Goal: Transaction & Acquisition: Book appointment/travel/reservation

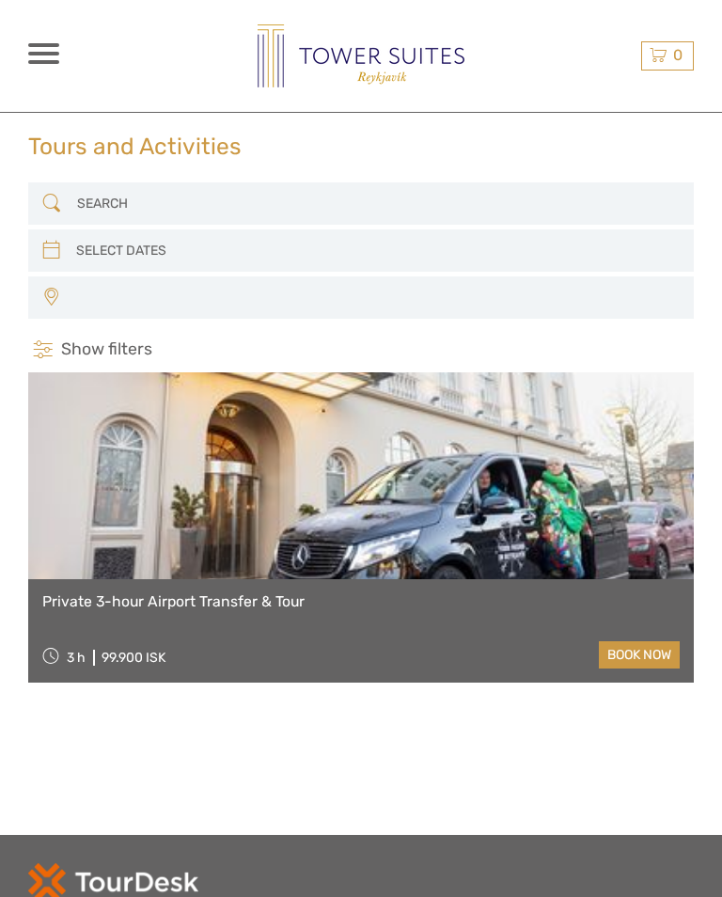
select select
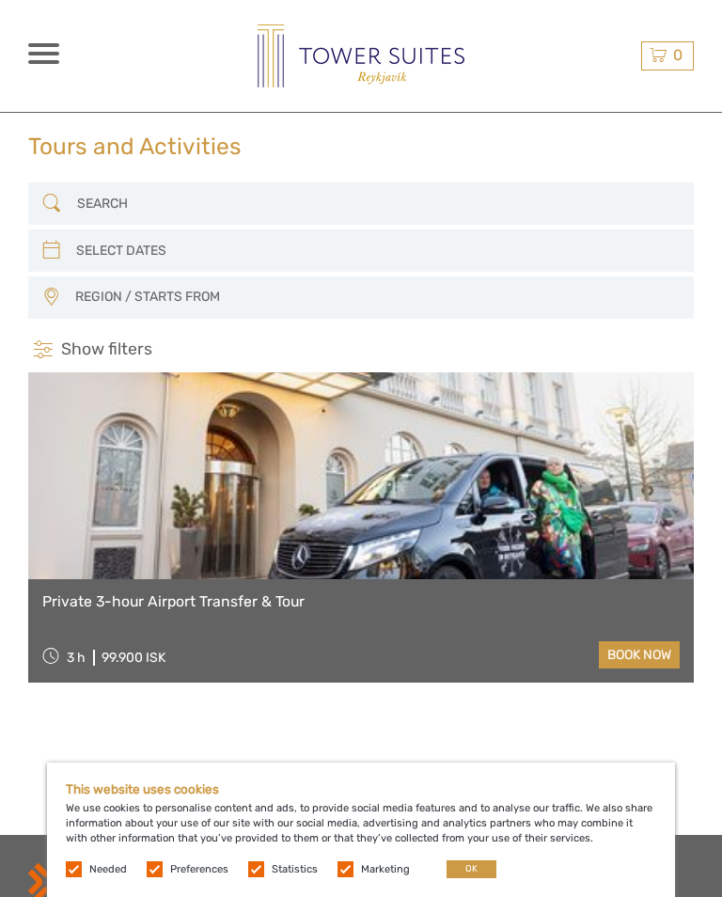
select select
click at [102, 253] on input "search" at bounding box center [360, 250] width 582 height 31
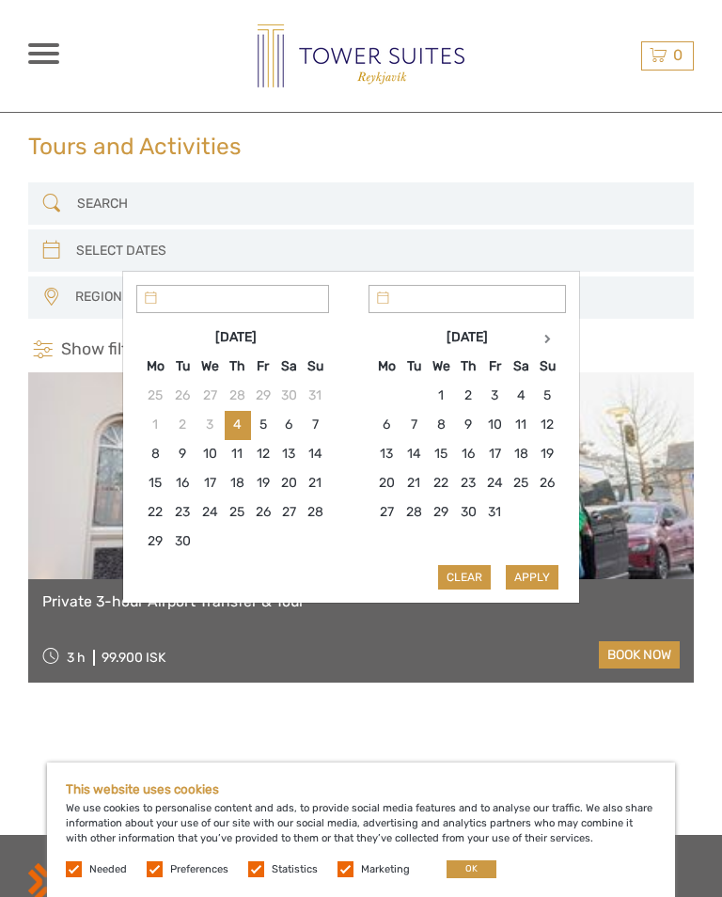
type input "[DATE]"
click at [559, 346] on th at bounding box center [547, 336] width 26 height 29
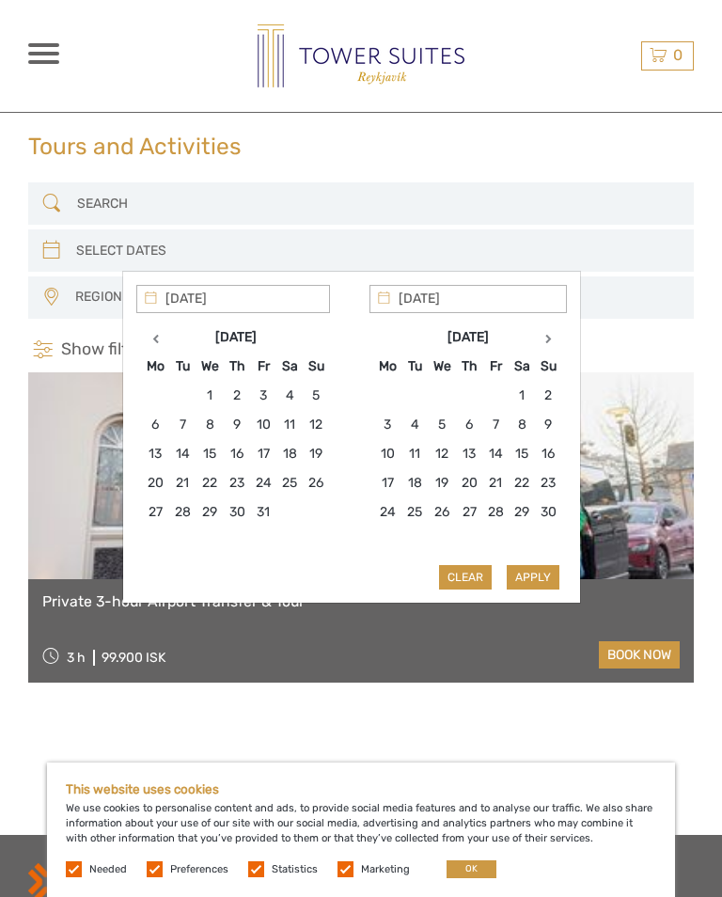
click at [556, 340] on th at bounding box center [548, 336] width 26 height 29
click at [551, 341] on icon at bounding box center [547, 338] width 7 height 9
click at [556, 346] on th at bounding box center [548, 336] width 26 height 29
click at [551, 337] on icon at bounding box center [547, 338] width 7 height 9
click at [556, 341] on th at bounding box center [548, 336] width 26 height 29
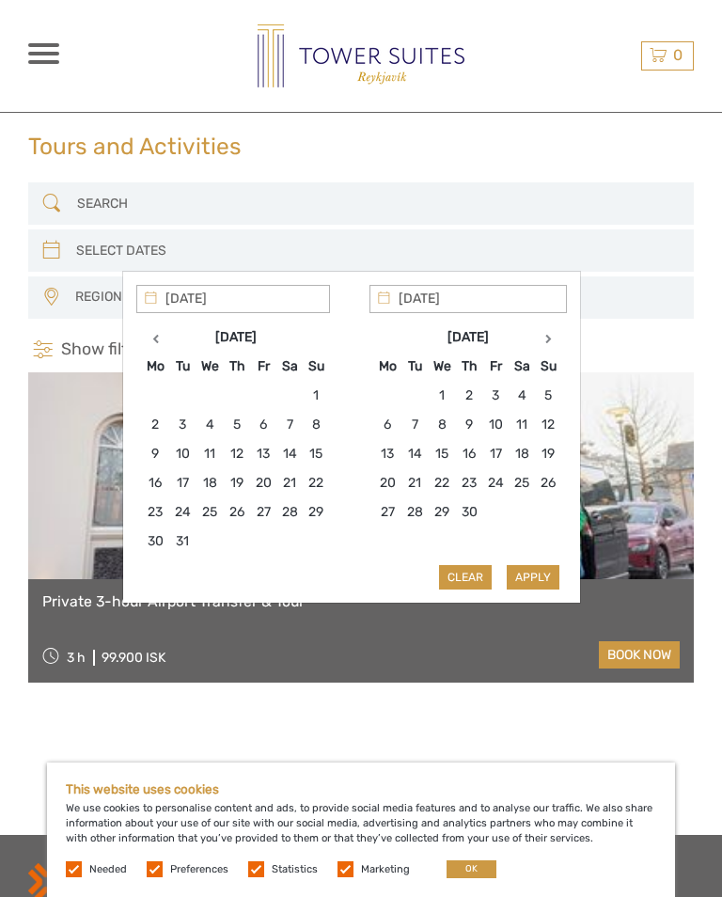
click at [552, 342] on icon at bounding box center [548, 338] width 7 height 9
click at [551, 338] on icon at bounding box center [547, 338] width 7 height 9
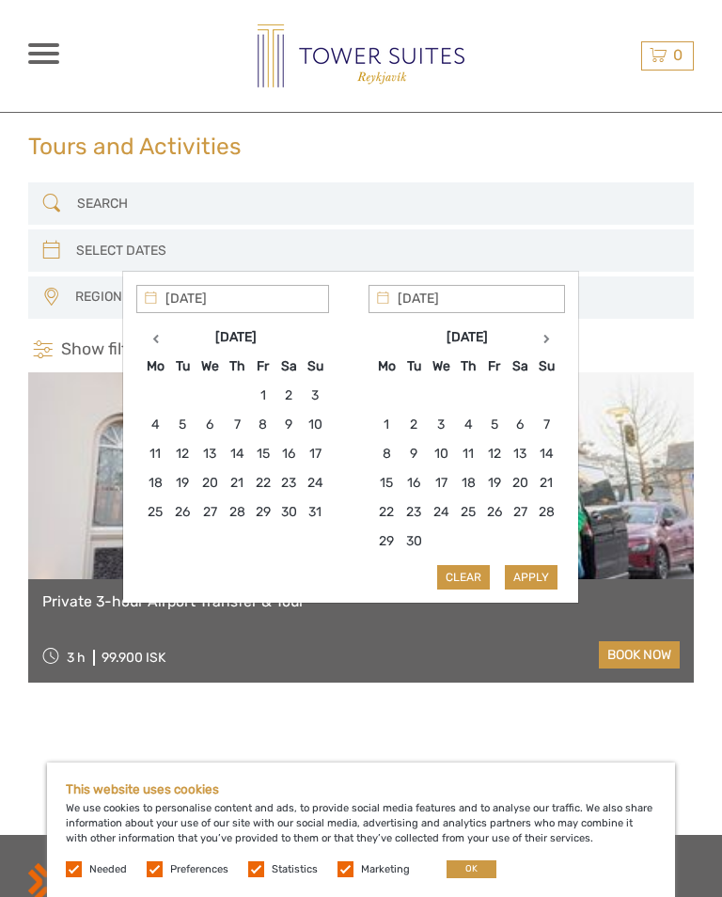
type input "[DATE]"
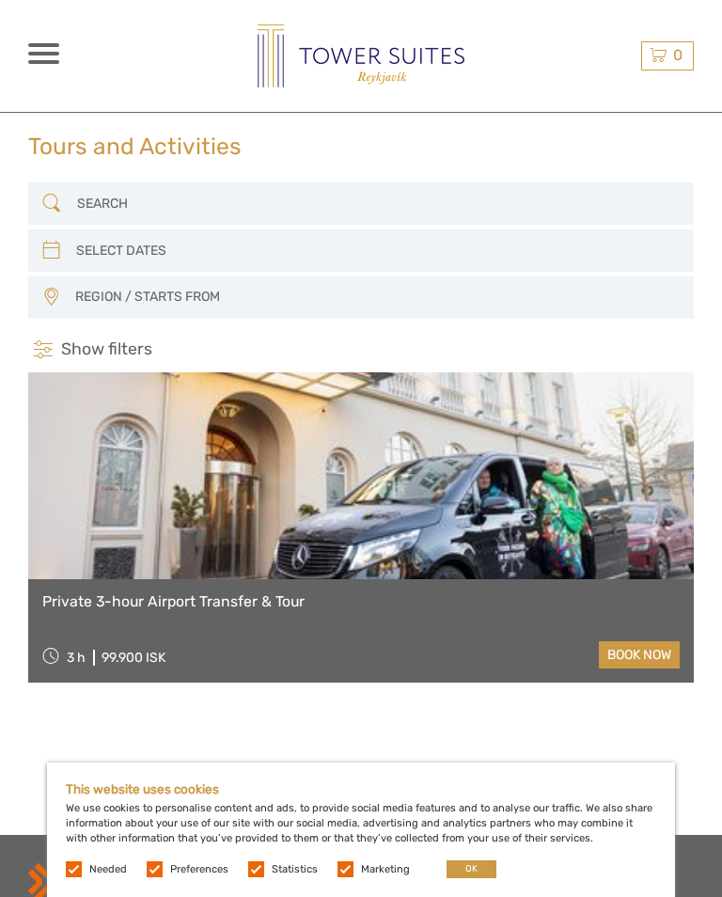
click at [66, 480] on link at bounding box center [360, 475] width 665 height 207
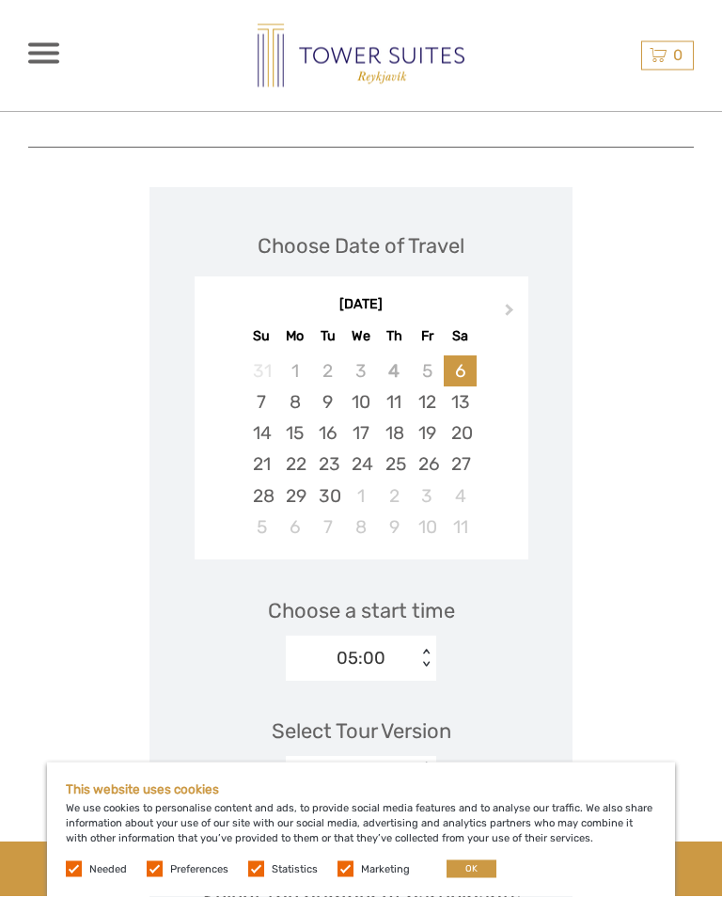
scroll to position [2965, 0]
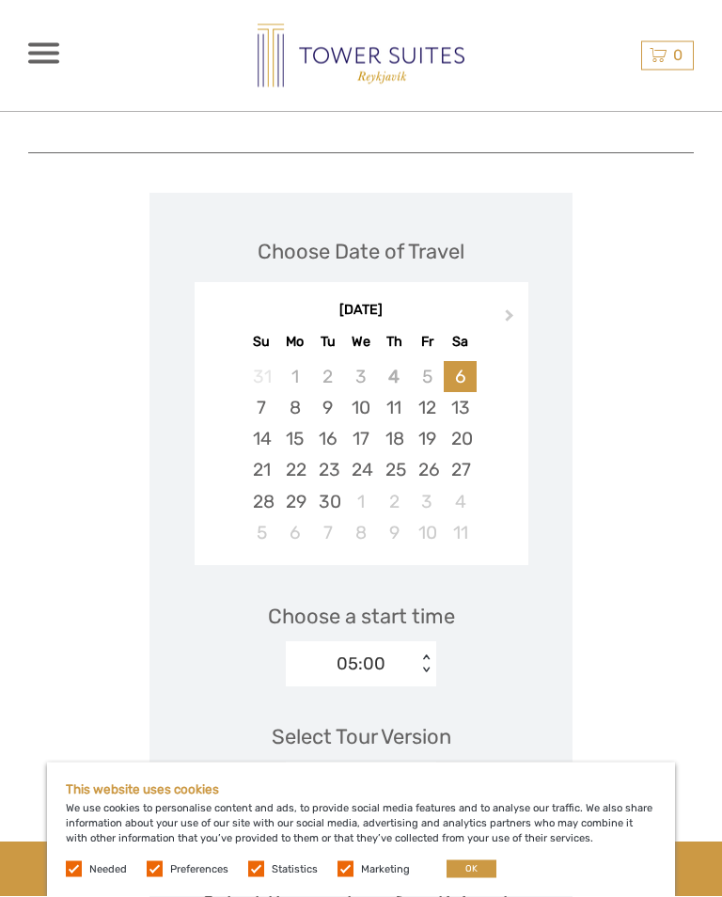
click at [517, 306] on button "Next Month" at bounding box center [511, 321] width 30 height 30
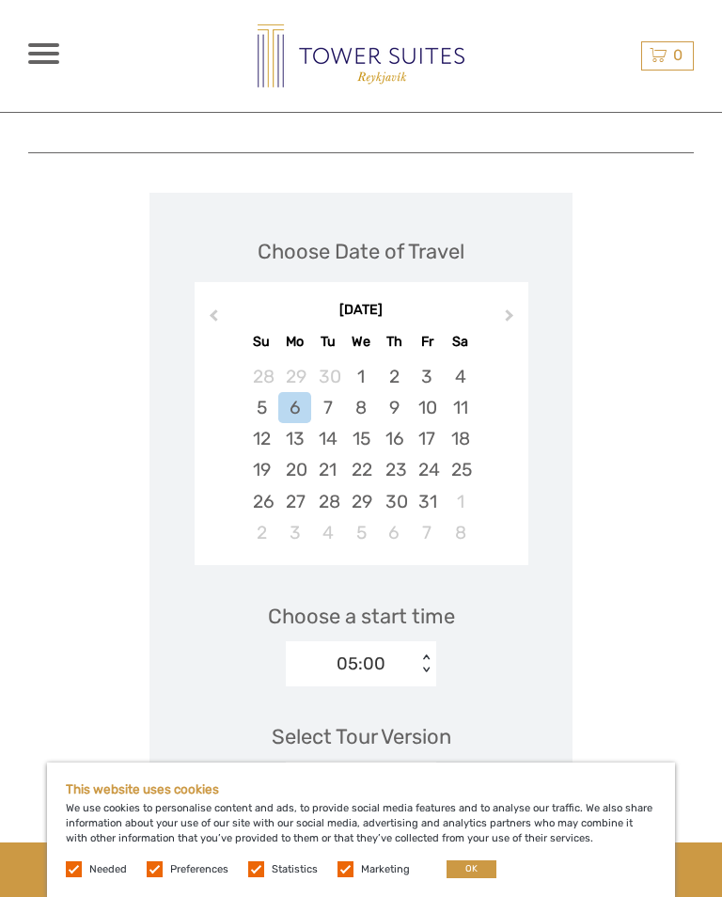
click at [504, 305] on button "Next Month" at bounding box center [511, 320] width 30 height 30
click at [500, 305] on button "Next Month" at bounding box center [511, 320] width 30 height 30
click at [509, 305] on span "Next Month" at bounding box center [509, 318] width 0 height 27
click at [515, 305] on button "Next Month" at bounding box center [511, 320] width 30 height 30
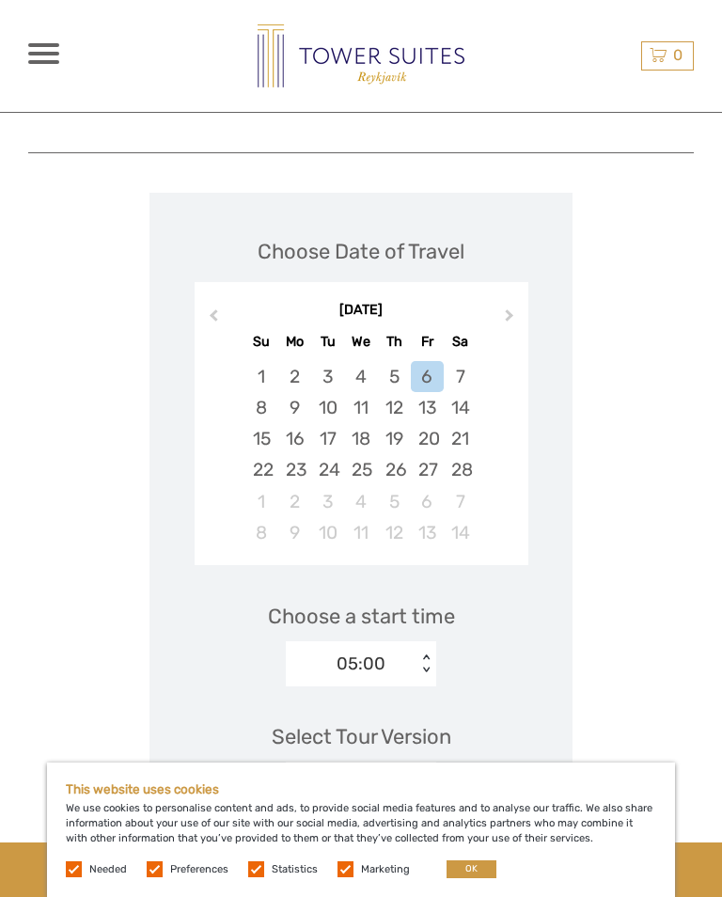
click at [515, 305] on button "Next Month" at bounding box center [511, 320] width 30 height 30
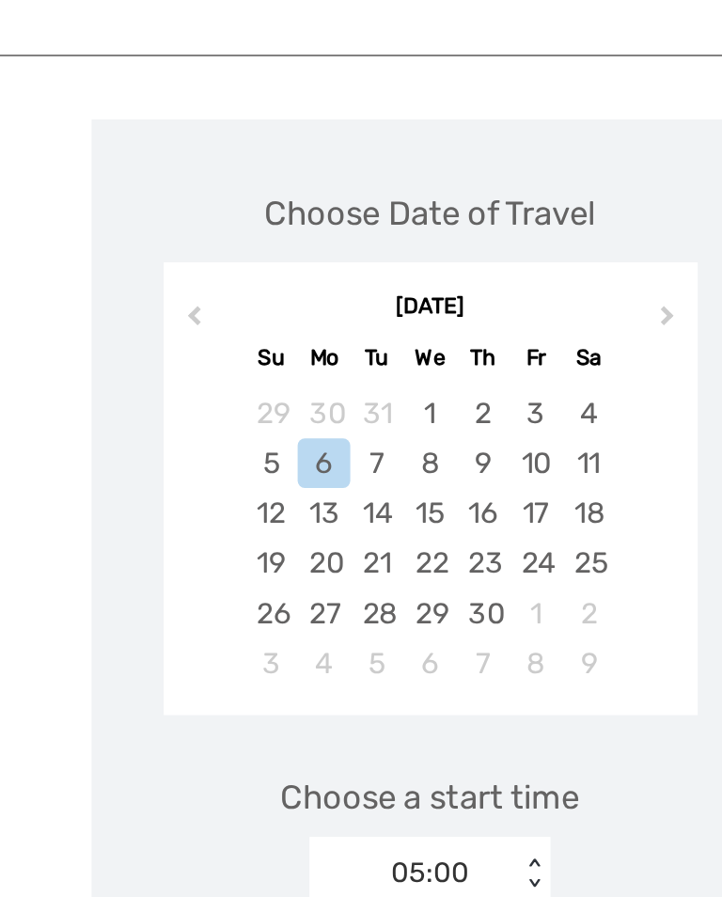
click at [496, 306] on button "Next Month" at bounding box center [511, 321] width 30 height 30
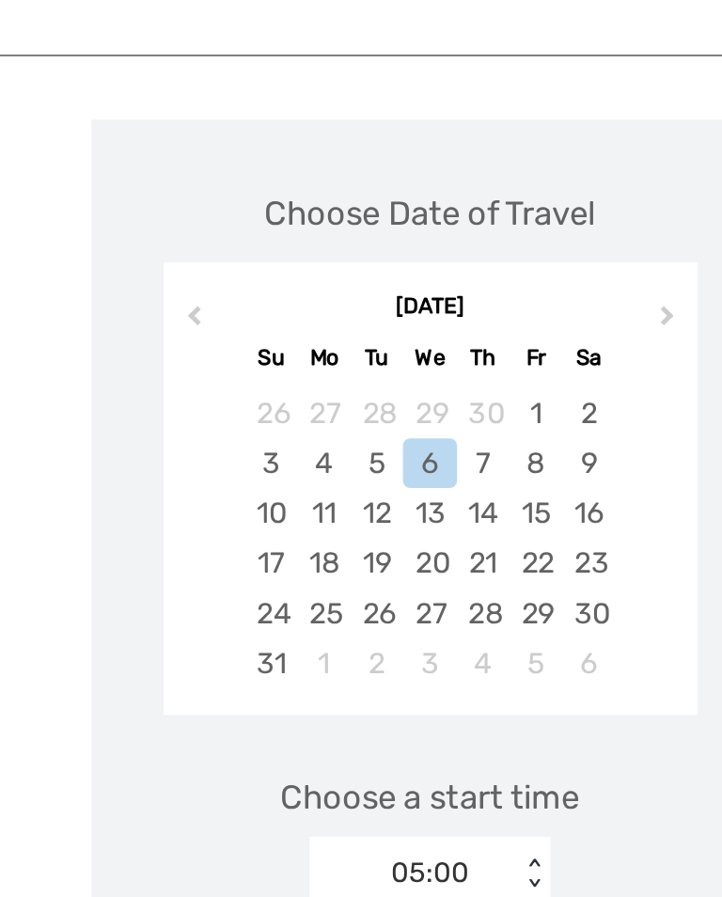
click at [509, 306] on span "Next Month" at bounding box center [509, 319] width 0 height 27
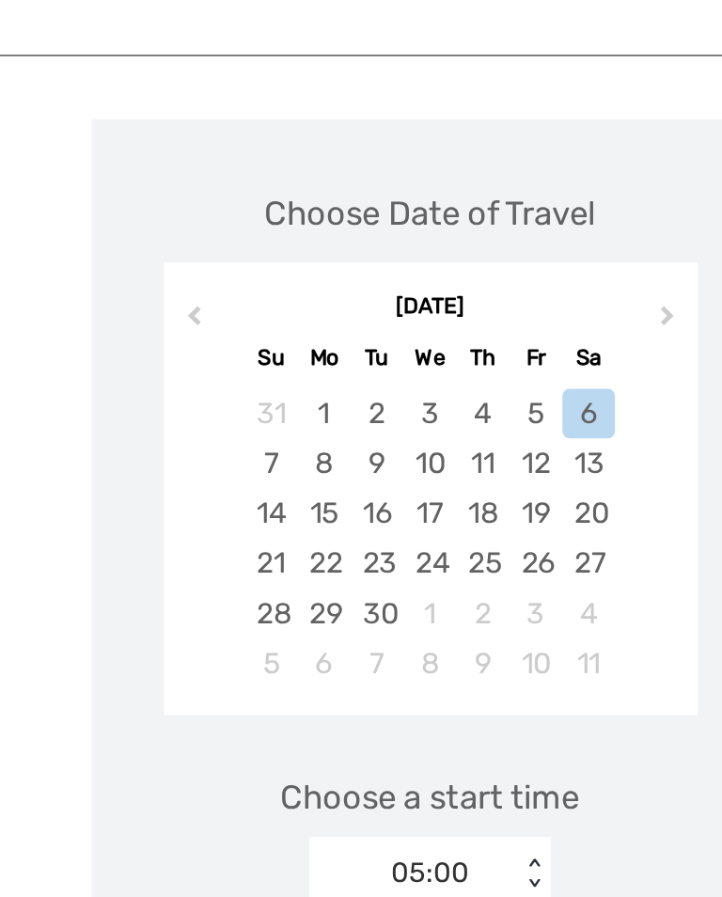
click at [311, 424] on div "16" at bounding box center [327, 439] width 33 height 31
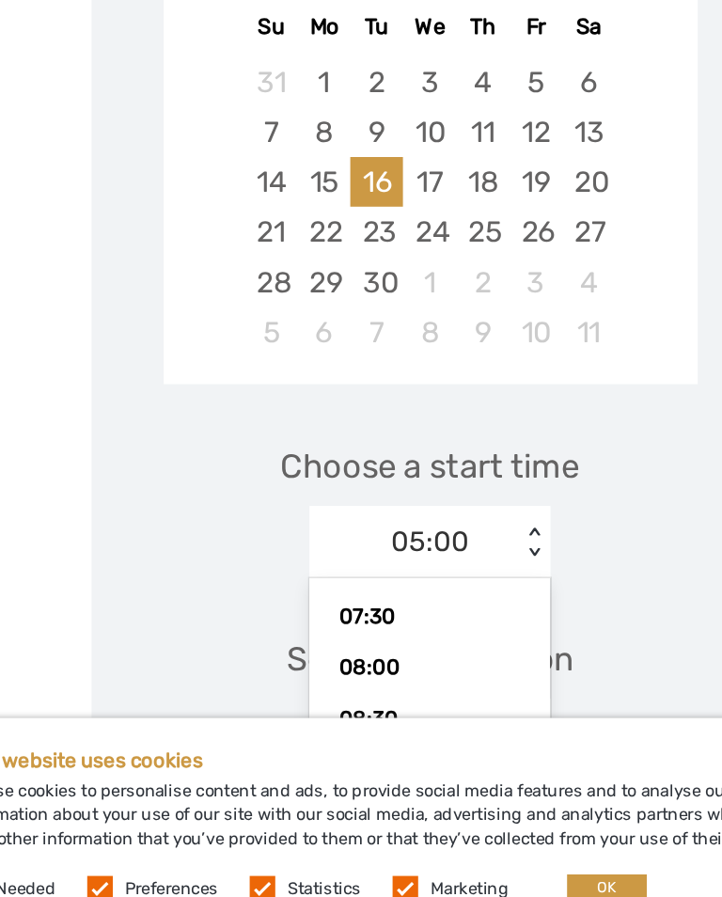
scroll to position [168, 0]
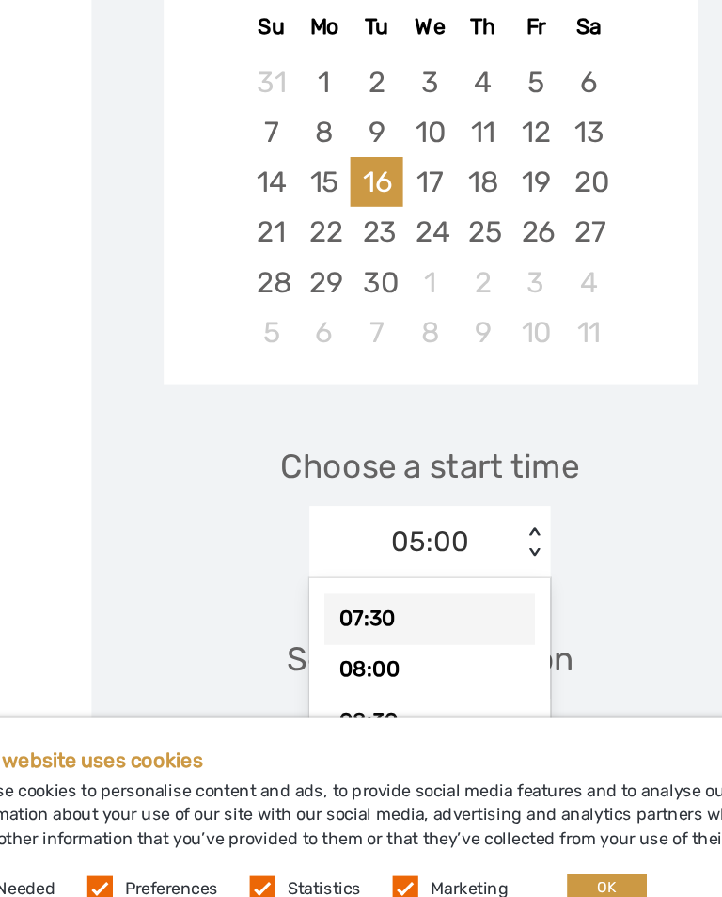
click at [295, 684] on div "07:30" at bounding box center [361, 700] width 132 height 32
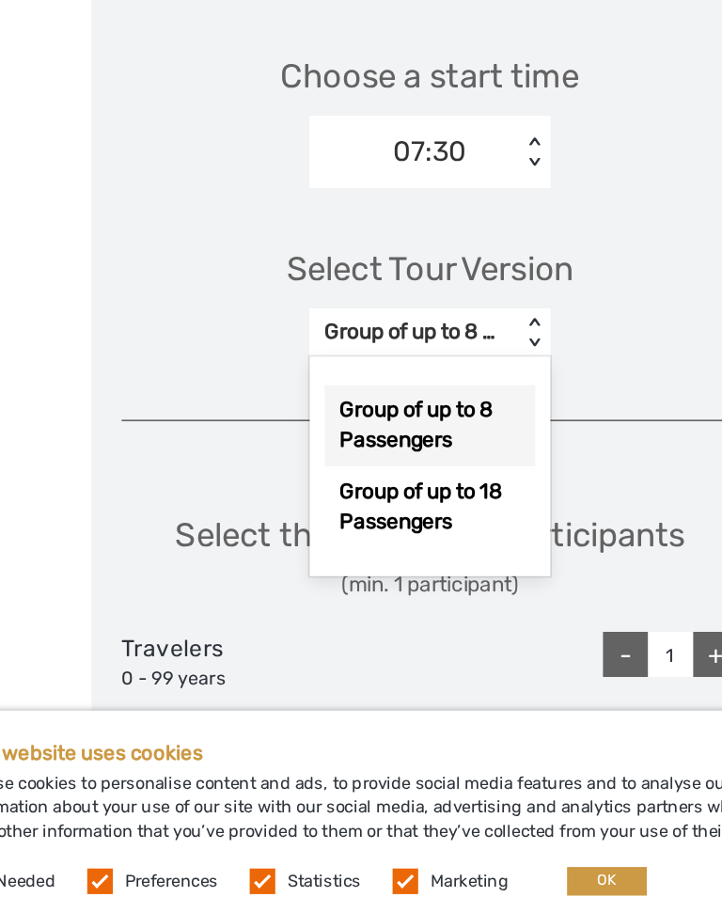
scroll to position [3216, 0]
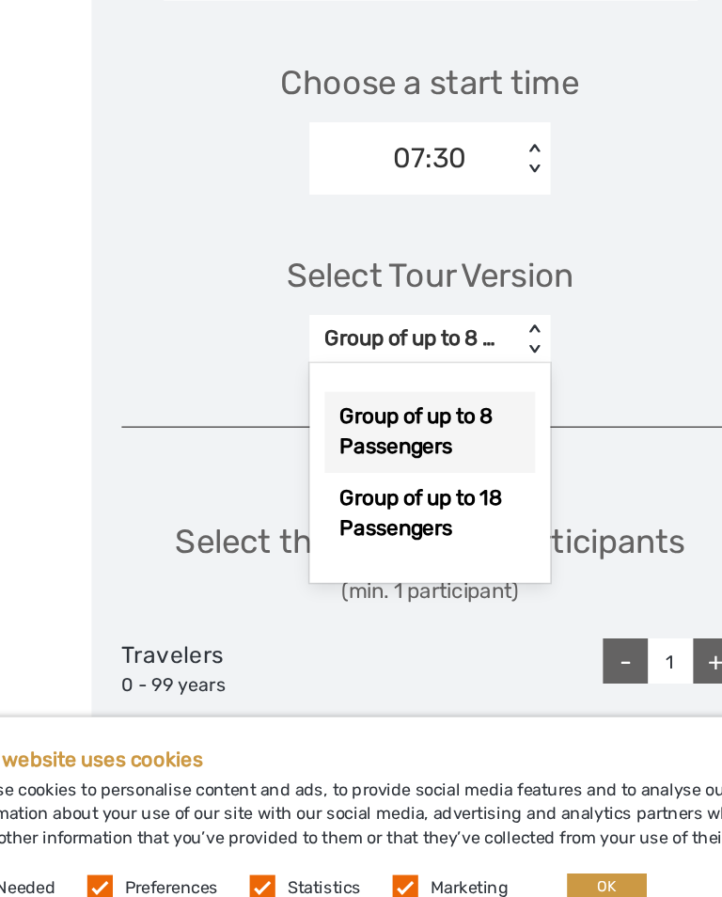
click at [295, 559] on div "Group of up to 8 Passengers" at bounding box center [361, 584] width 132 height 51
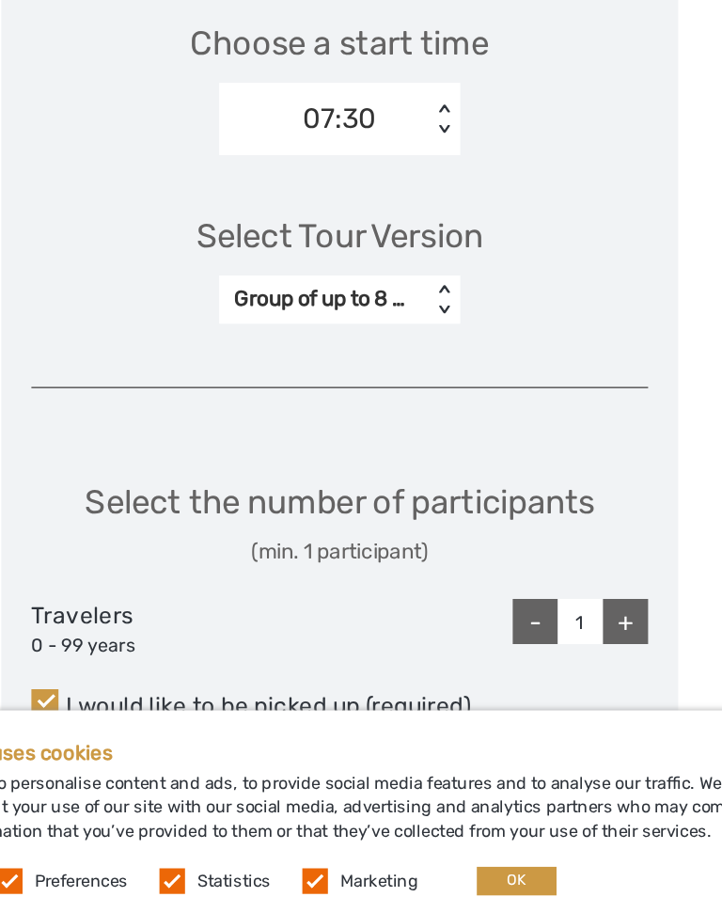
scroll to position [3237, 0]
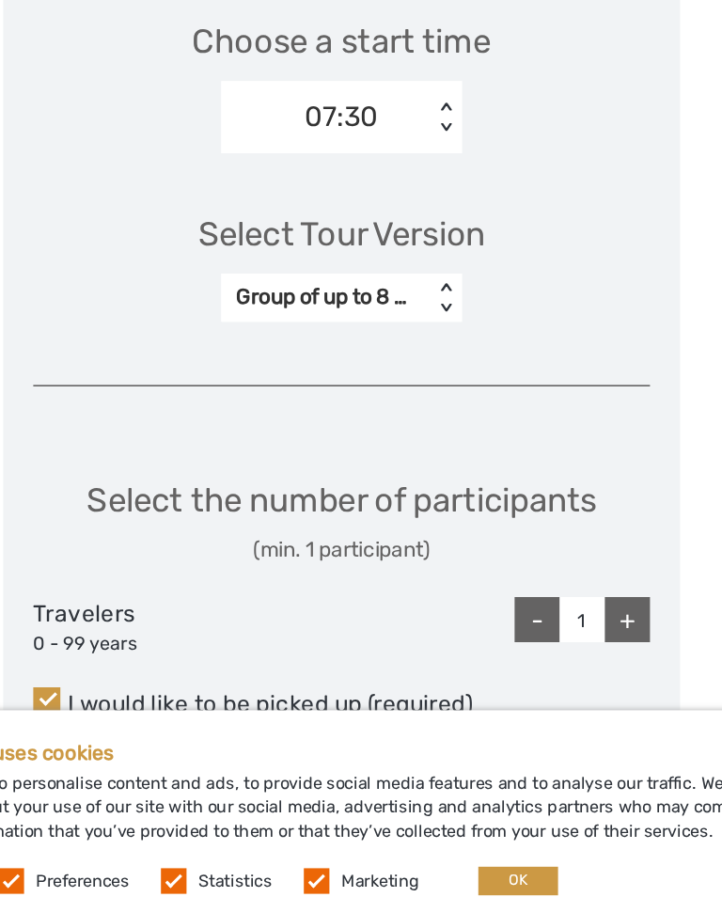
click at [525, 692] on div "+" at bounding box center [539, 706] width 28 height 28
type input "2"
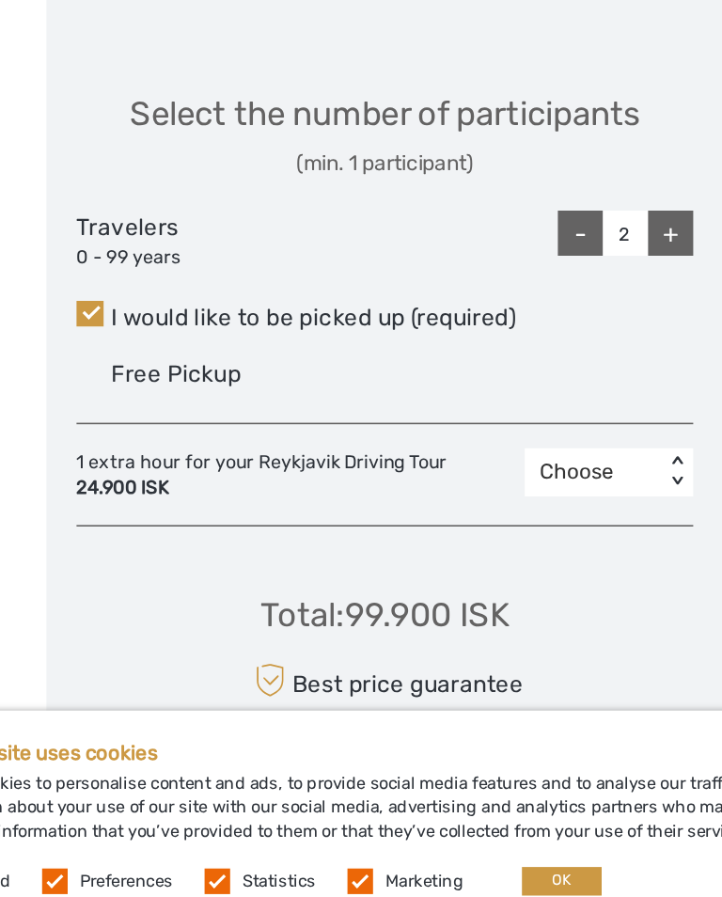
scroll to position [3480, 0]
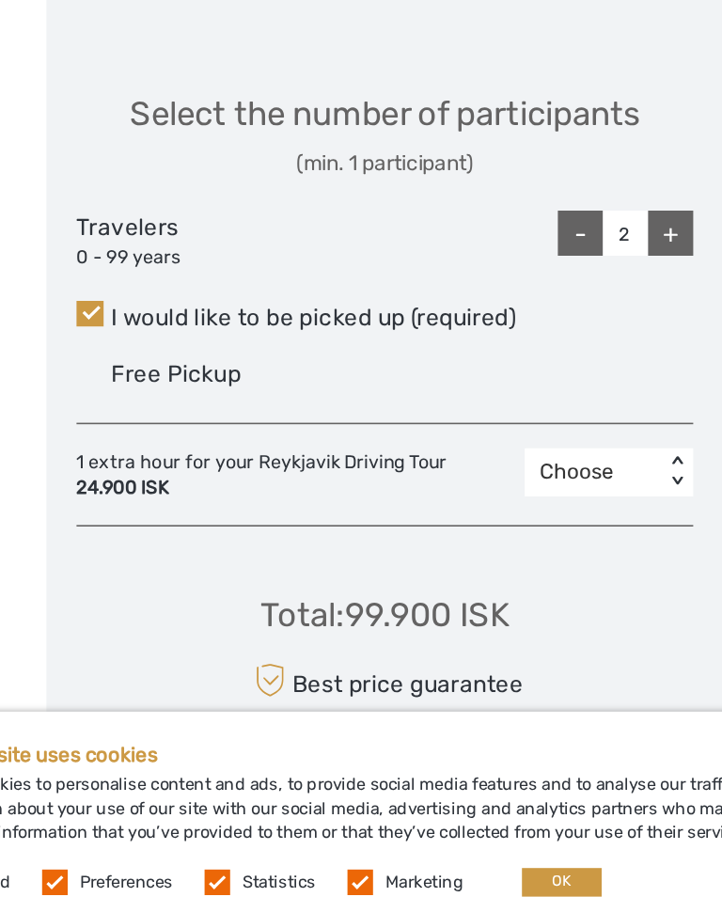
click at [168, 662] on div "Total : 99.900 ISK Best price guarantee ADD TO CART EXPRESS CHECKOUT" at bounding box center [360, 746] width 385 height 168
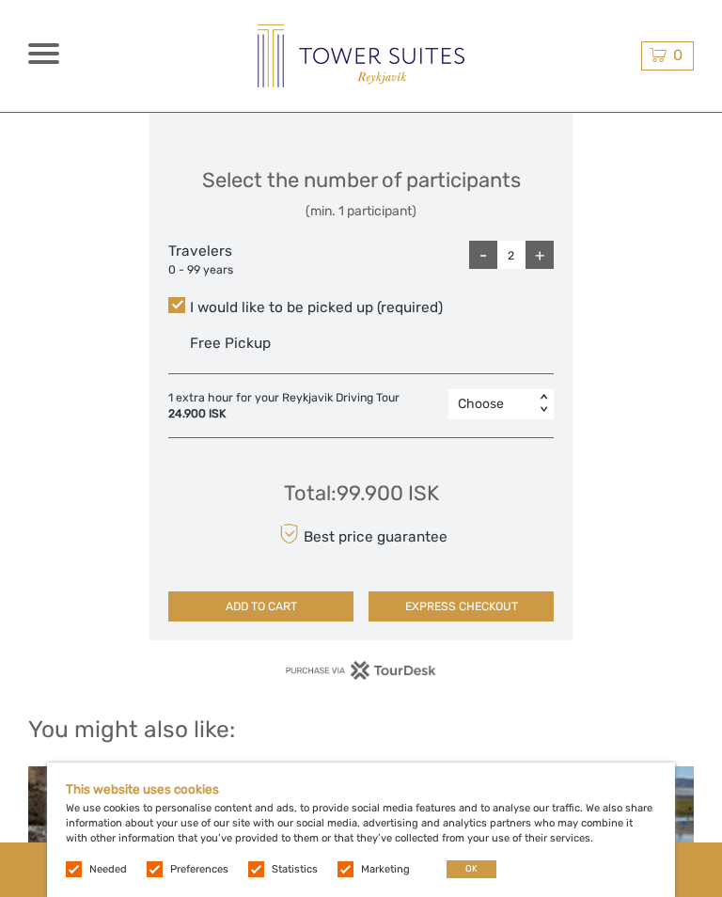
scroll to position [3687, 0]
click at [252, 592] on button "ADD TO CART" at bounding box center [260, 607] width 185 height 30
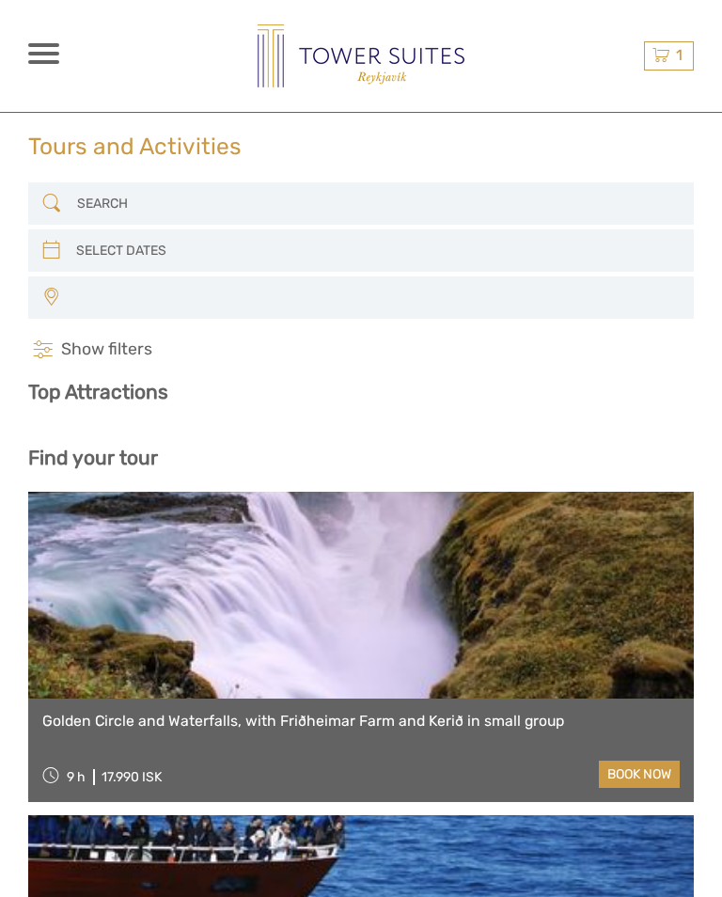
select select
